Goal: Transaction & Acquisition: Purchase product/service

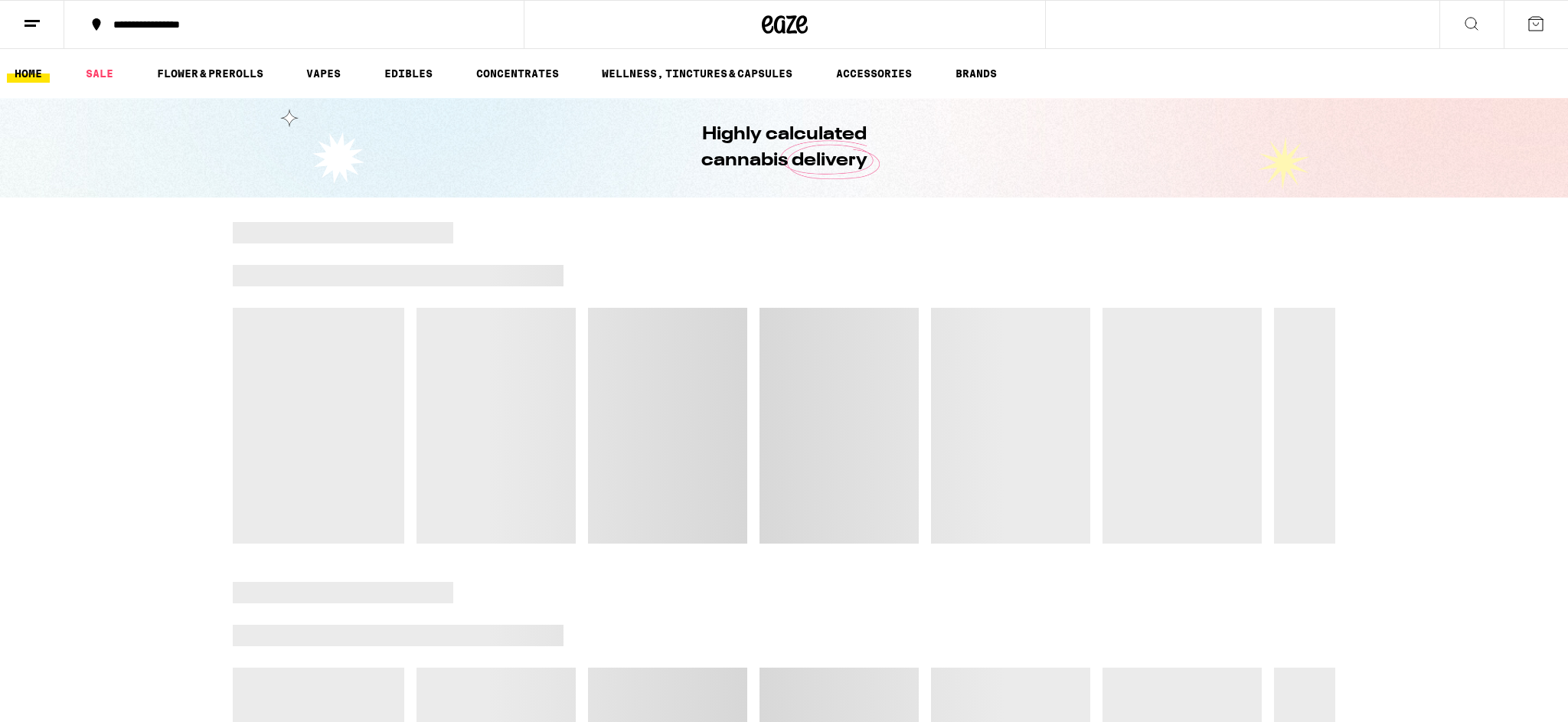
click at [1461, 22] on button at bounding box center [1471, 25] width 65 height 48
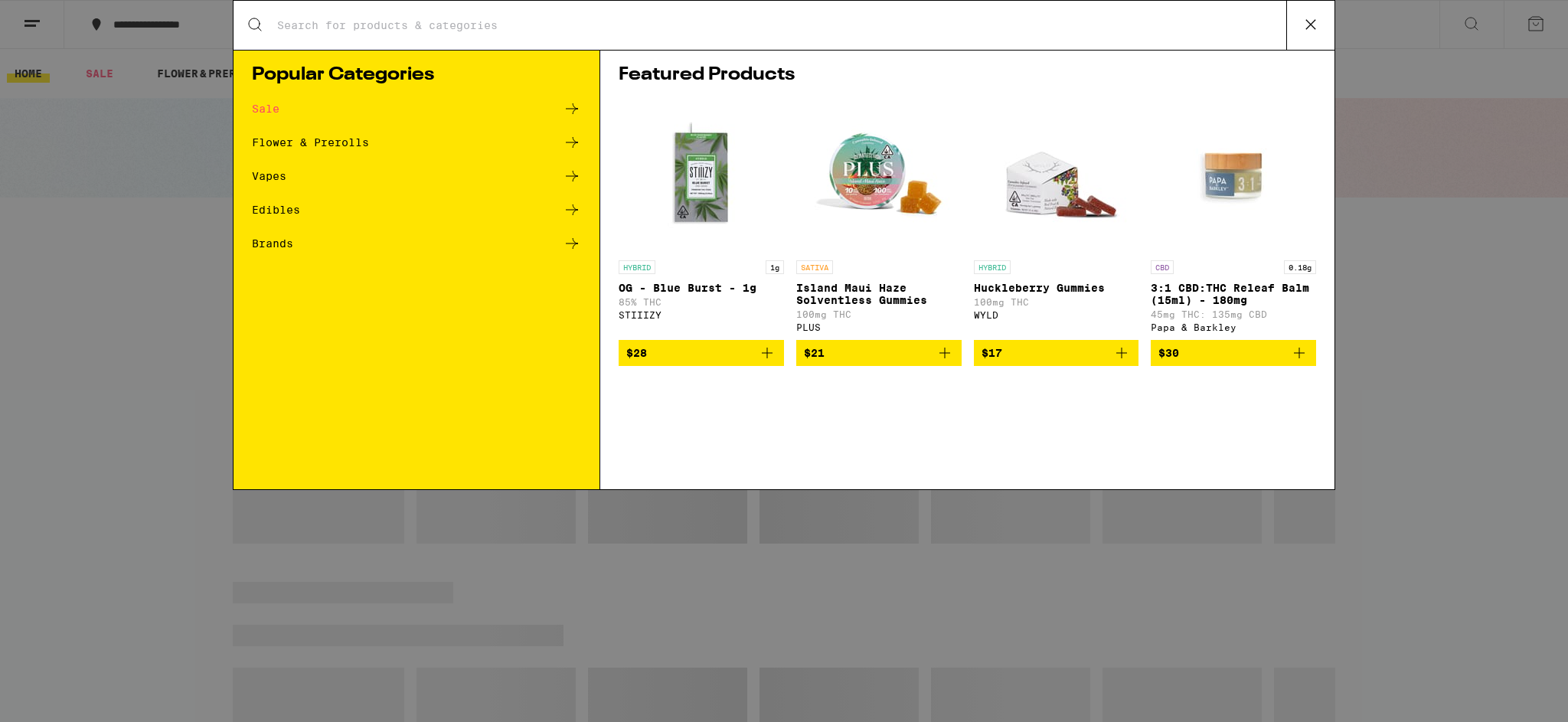
click at [448, 26] on input "Search for Products" at bounding box center [781, 25] width 1010 height 14
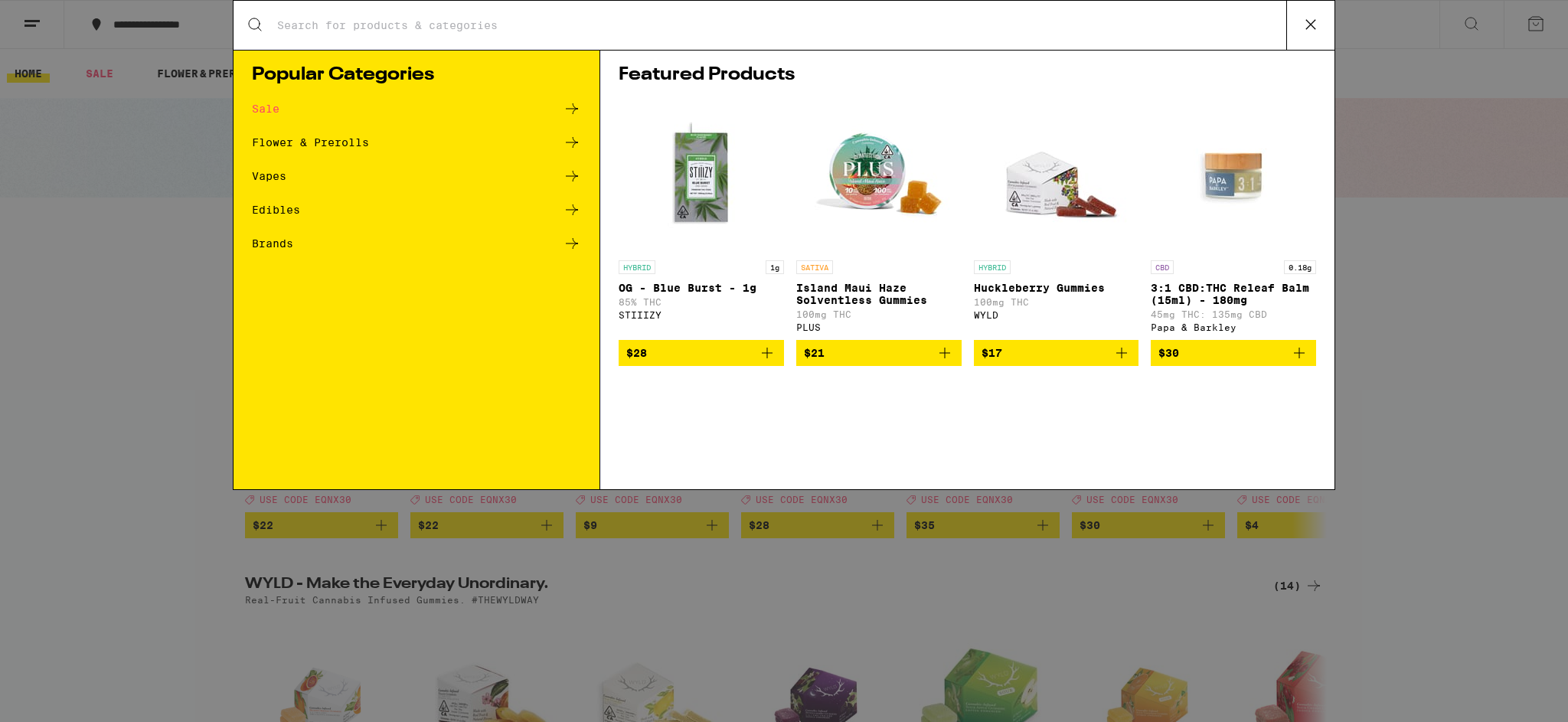
type input "garlic starship"
